Goal: Task Accomplishment & Management: Use online tool/utility

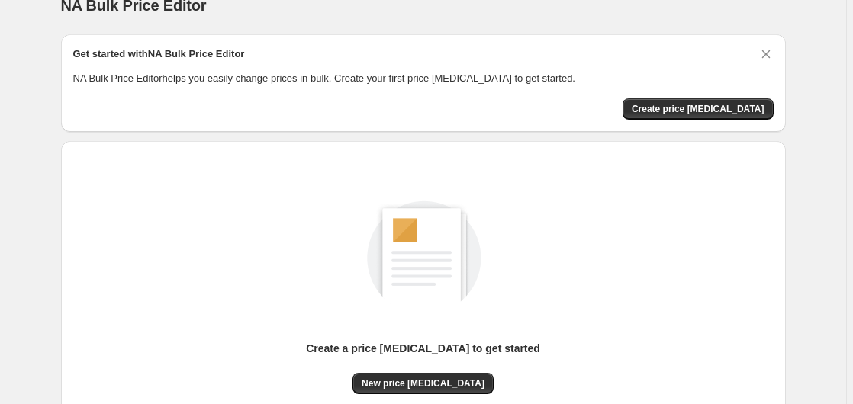
scroll to position [167, 0]
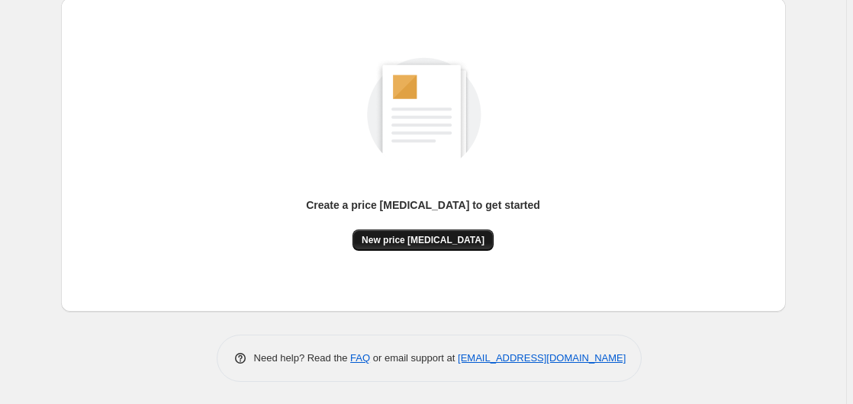
click at [433, 241] on span "New price [MEDICAL_DATA]" at bounding box center [423, 240] width 123 height 12
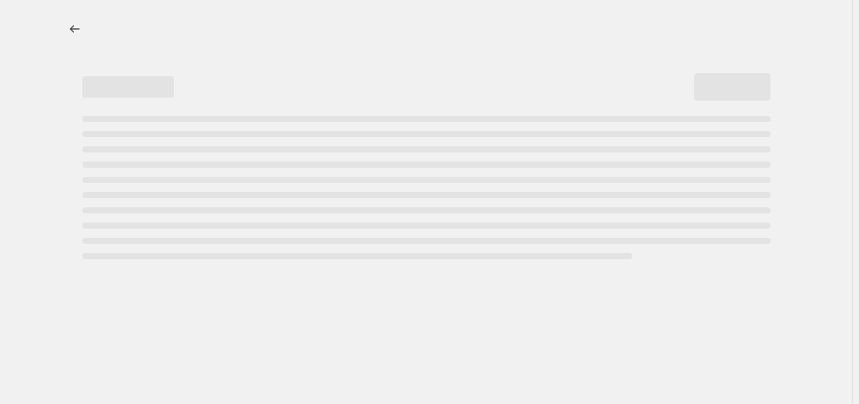
select select "percentage"
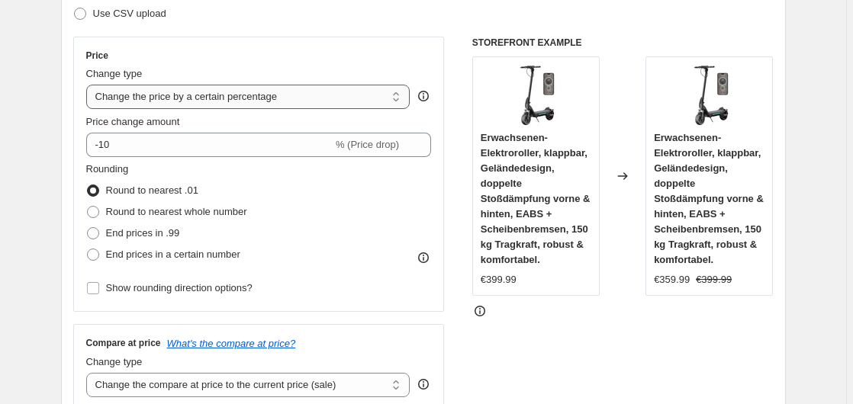
scroll to position [233, 0]
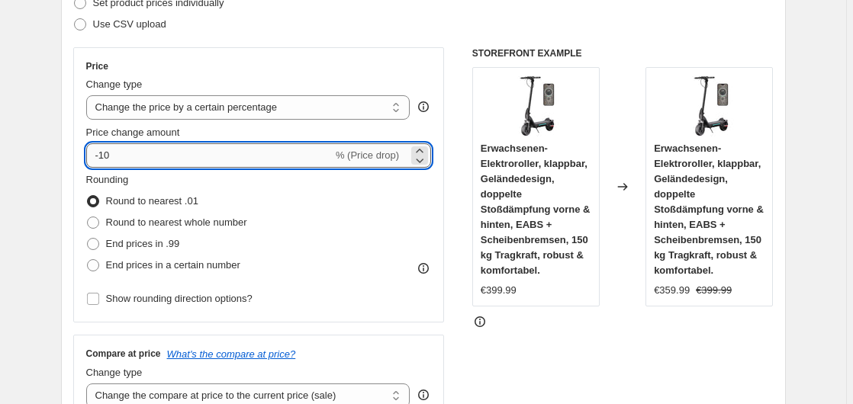
click at [167, 155] on input "-10" at bounding box center [209, 155] width 246 height 24
type input "-1"
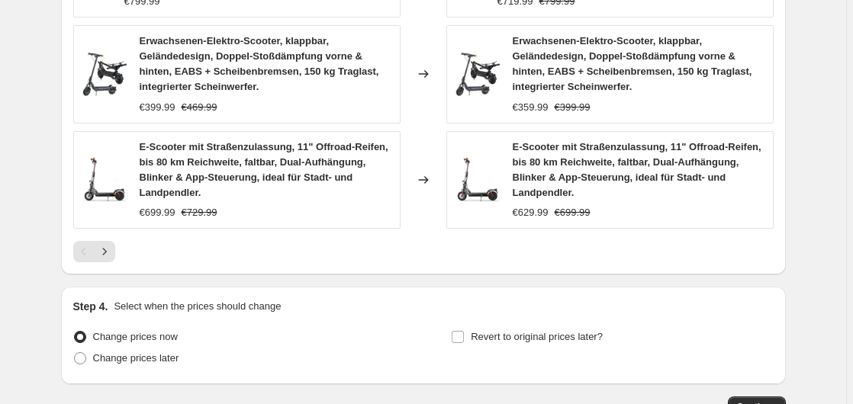
scroll to position [1298, 0]
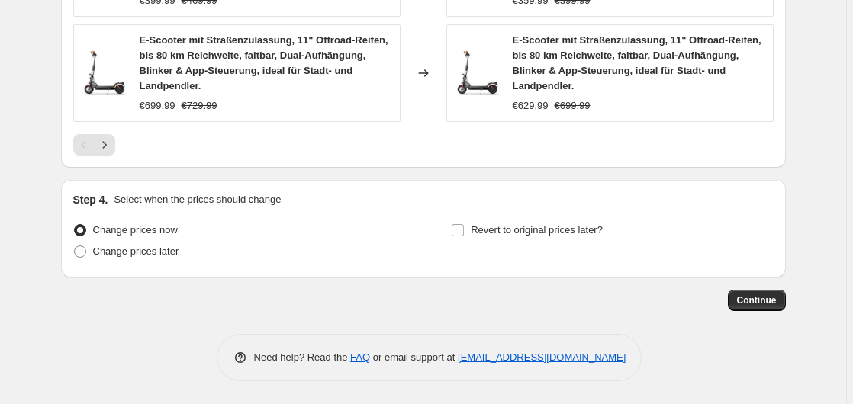
type input "-35"
click at [753, 304] on span "Continue" at bounding box center [757, 300] width 40 height 12
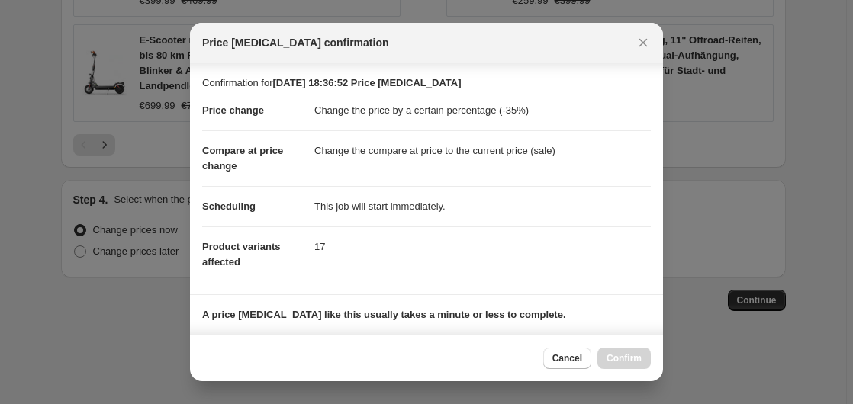
scroll to position [241, 0]
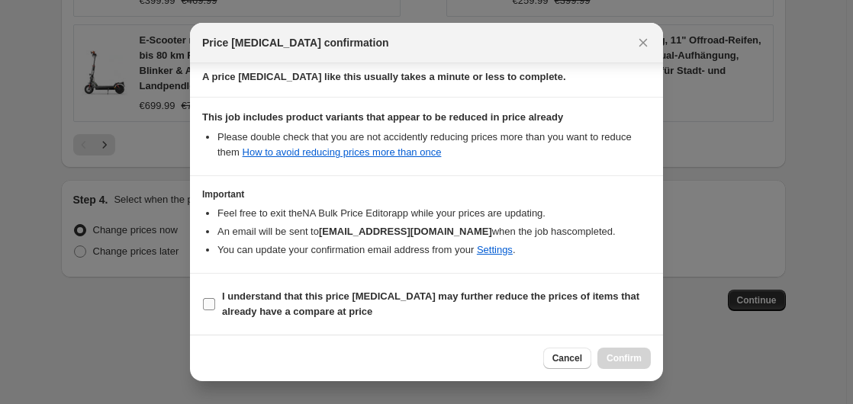
click at [337, 291] on b "I understand that this price [MEDICAL_DATA] may further reduce the prices of it…" at bounding box center [430, 304] width 417 height 27
click at [215, 298] on input "I understand that this price [MEDICAL_DATA] may further reduce the prices of it…" at bounding box center [209, 304] width 12 height 12
checkbox input "true"
click at [655, 371] on div "Cancel Confirm" at bounding box center [426, 358] width 473 height 47
click at [629, 356] on span "Confirm" at bounding box center [623, 358] width 35 height 12
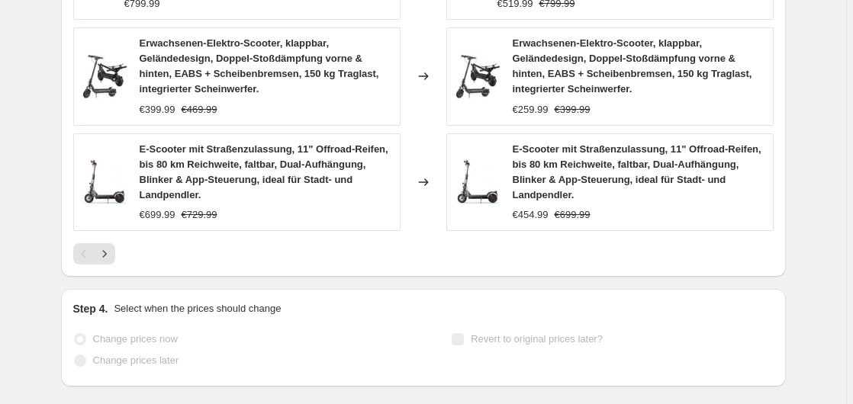
scroll to position [1338, 0]
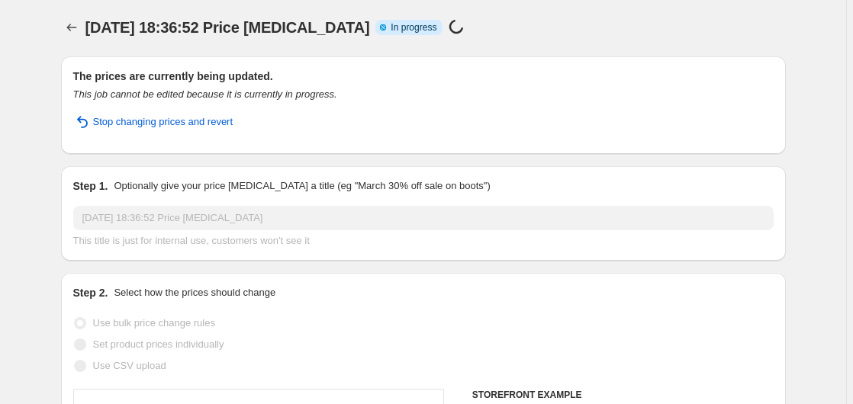
scroll to position [0, 0]
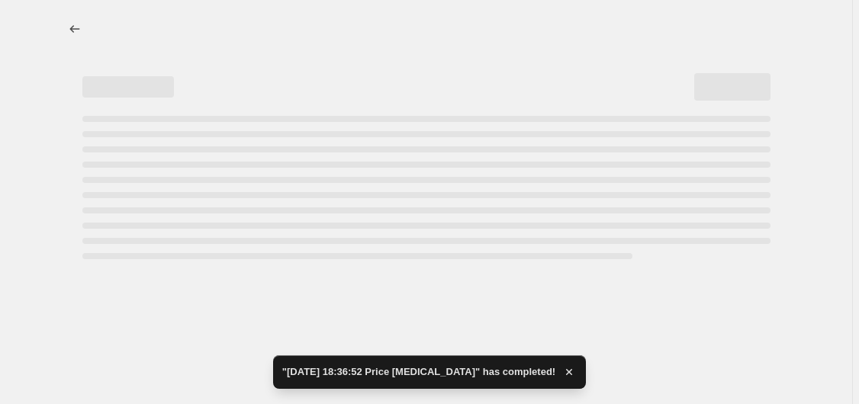
select select "percentage"
